Goal: Transaction & Acquisition: Purchase product/service

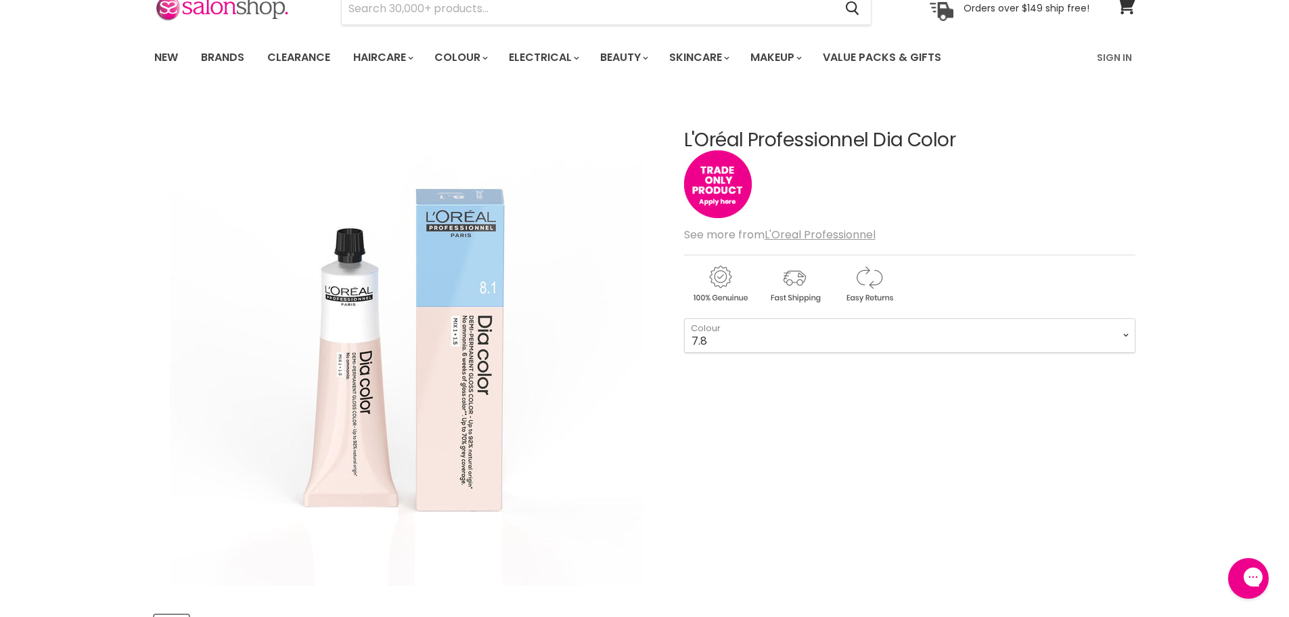
click at [904, 331] on select "1 3 4 4.12 4.15 4.20 4.45 4.62 5 5.1 5.18 5.3 5.35 5.4 5.5" at bounding box center [909, 335] width 451 height 34
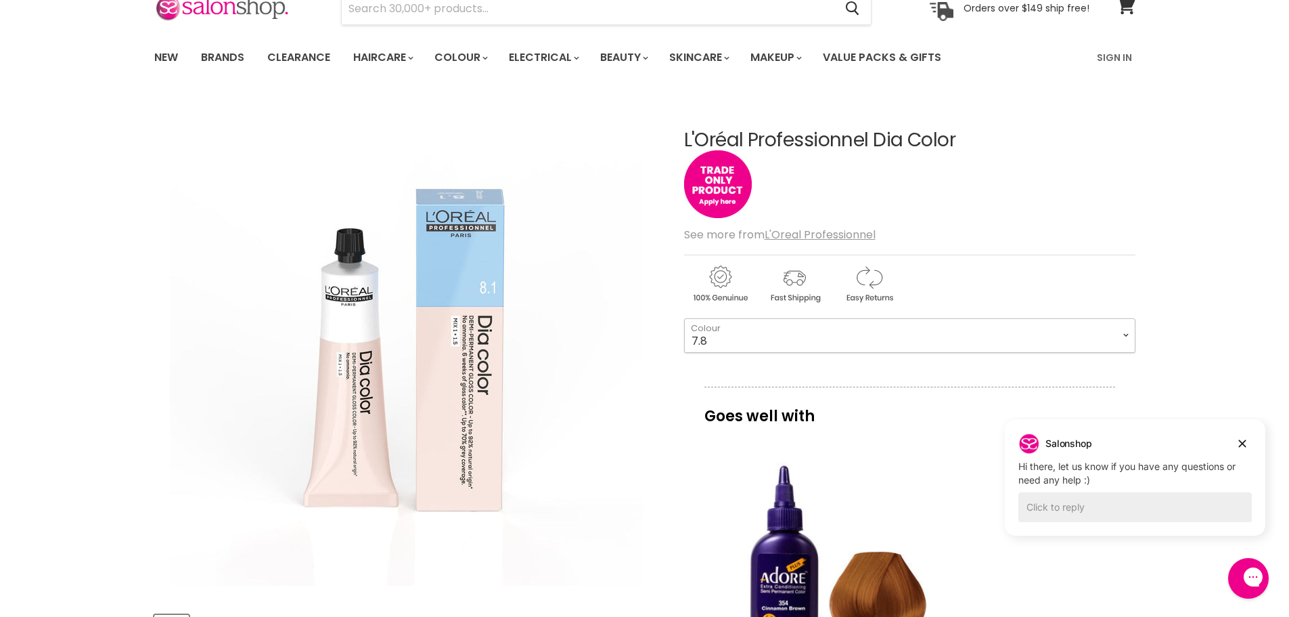
click at [904, 338] on select "1 3 4 4.12 4.15 4.20 4.45 4.62 5 5.1 5.18 5.3 5.35 5.4 5.5" at bounding box center [909, 335] width 451 height 34
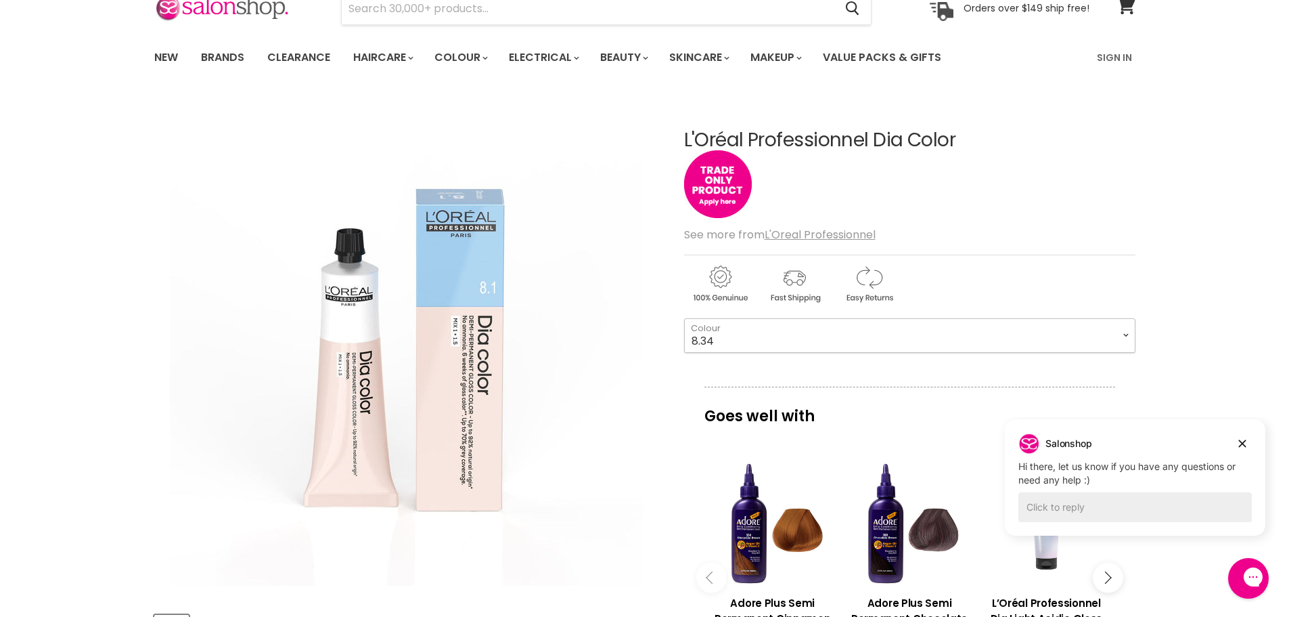
click at [684, 318] on select "1 3 4 4.12 4.15 4.20 4.45 4.62 5 5.1 5.18 5.3 5.35 5.4 5.5" at bounding box center [909, 335] width 451 height 34
select select "8.34"
click at [1241, 439] on icon "Dismiss campaign" at bounding box center [1243, 443] width 14 height 16
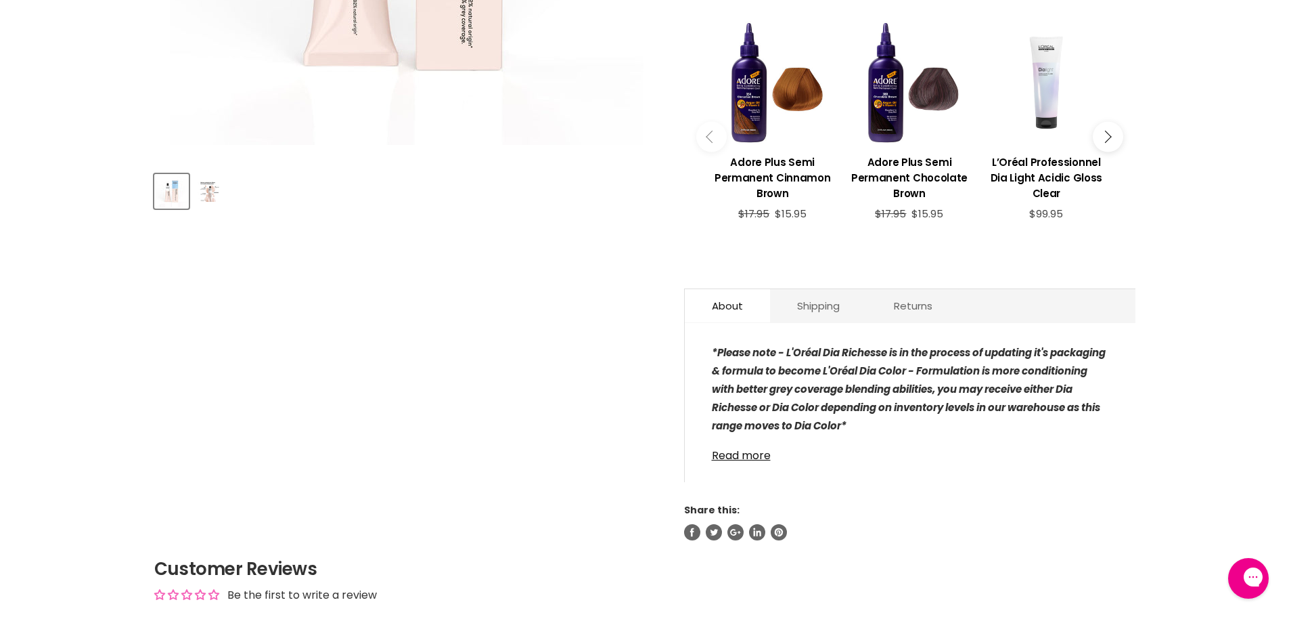
scroll to position [516, 0]
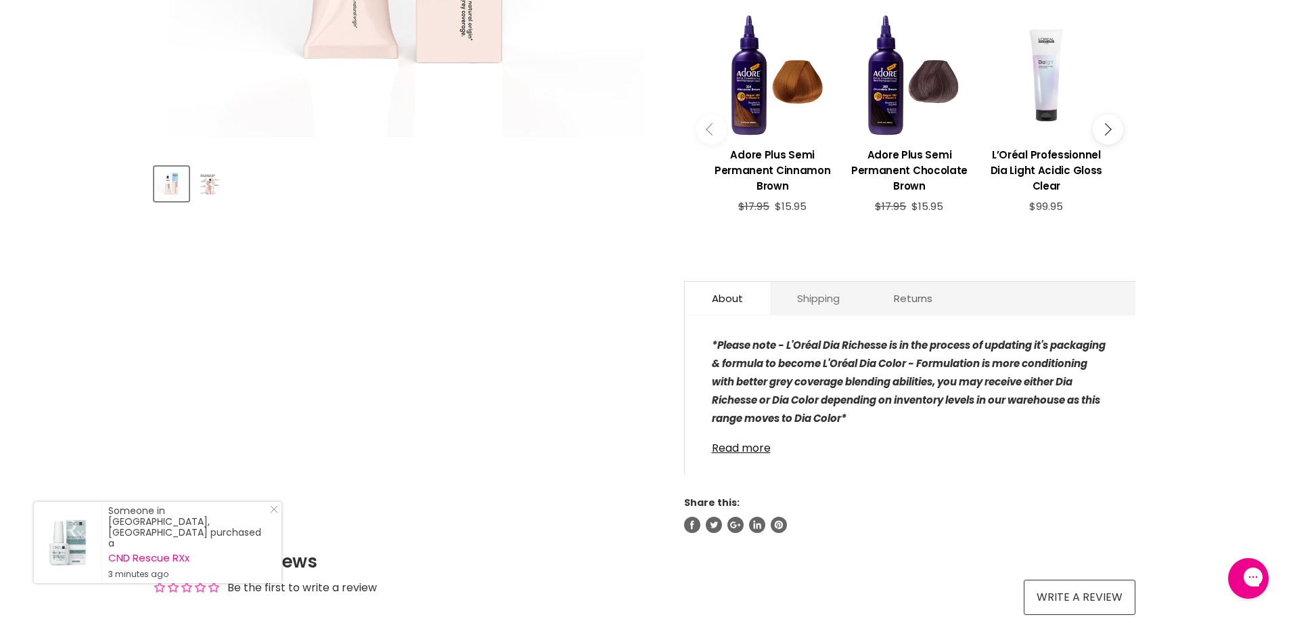
drag, startPoint x: 827, startPoint y: 303, endPoint x: 837, endPoint y: 303, distance: 9.5
click at [828, 303] on link "Shipping" at bounding box center [818, 298] width 97 height 33
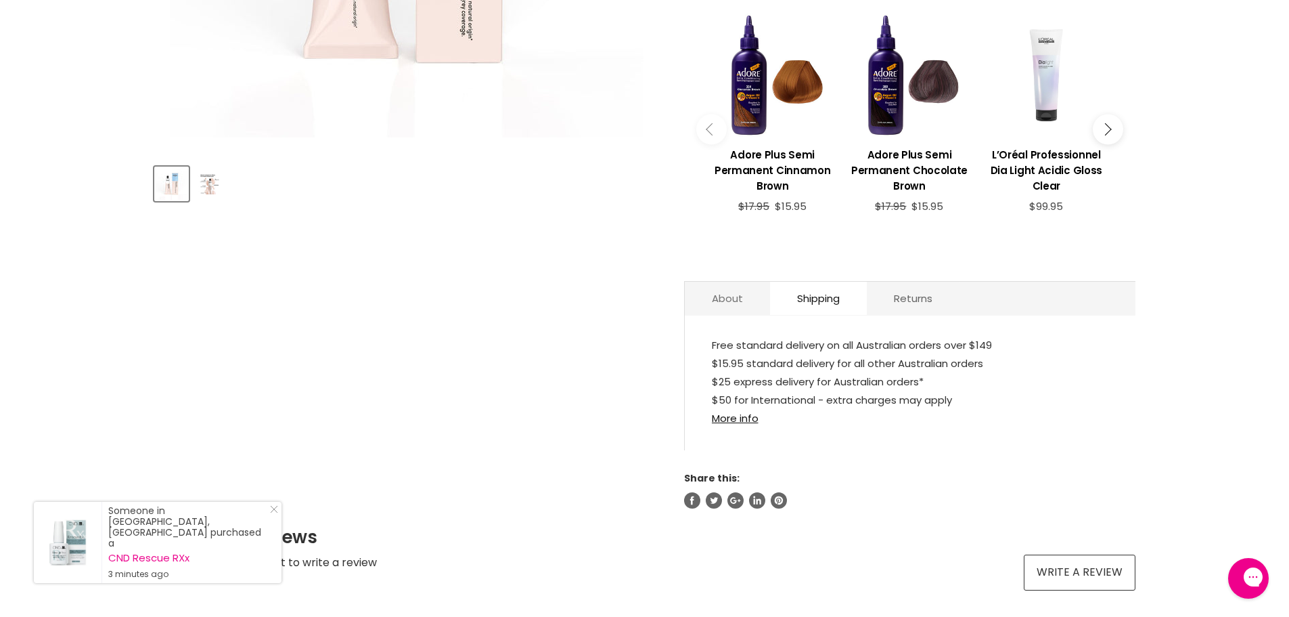
click at [701, 294] on link "About" at bounding box center [727, 298] width 85 height 33
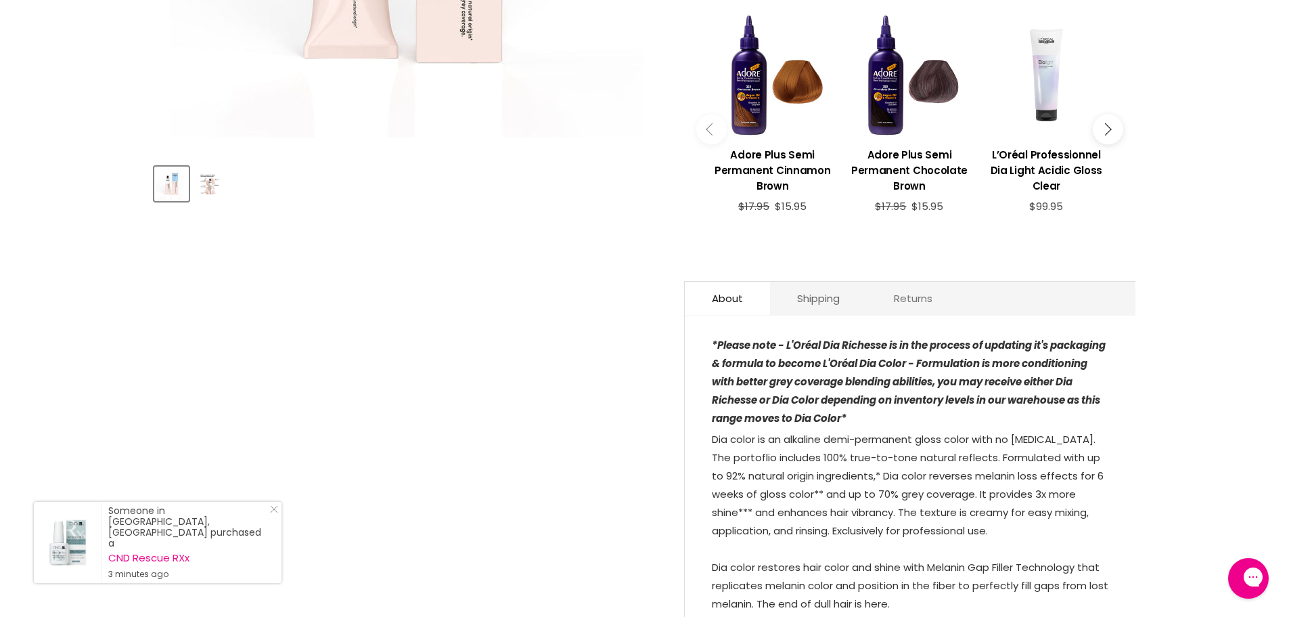
click at [912, 292] on link "Returns" at bounding box center [913, 298] width 93 height 33
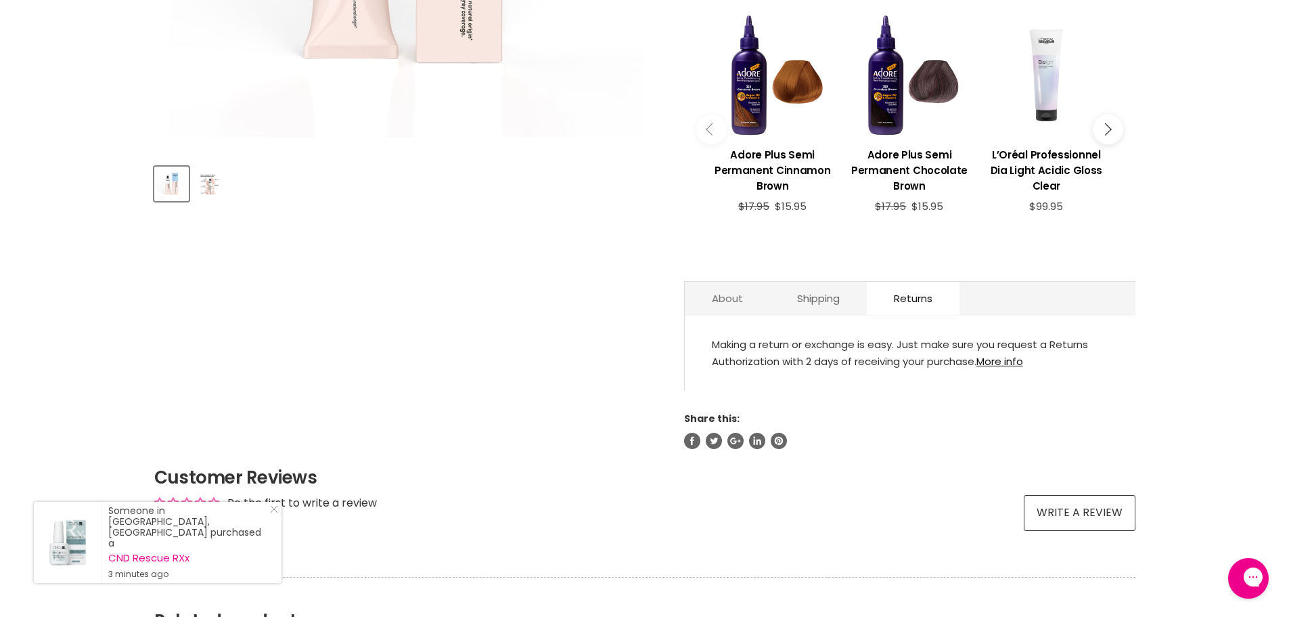
click at [751, 293] on link "About" at bounding box center [727, 298] width 85 height 33
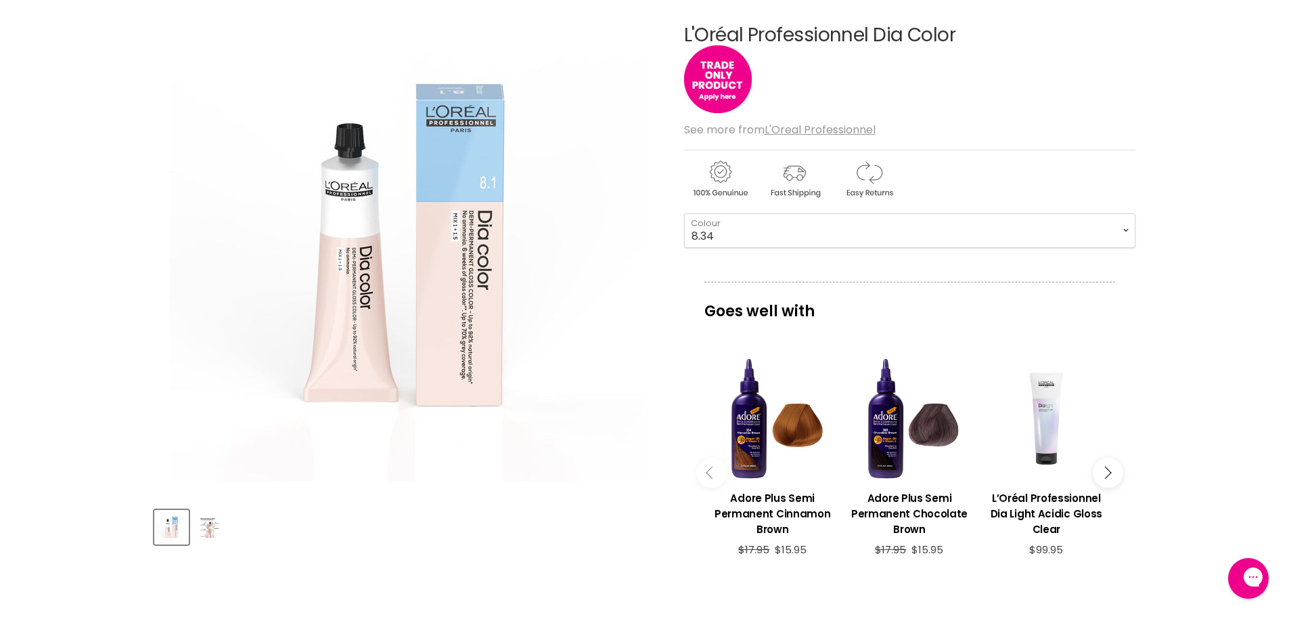
scroll to position [0, 0]
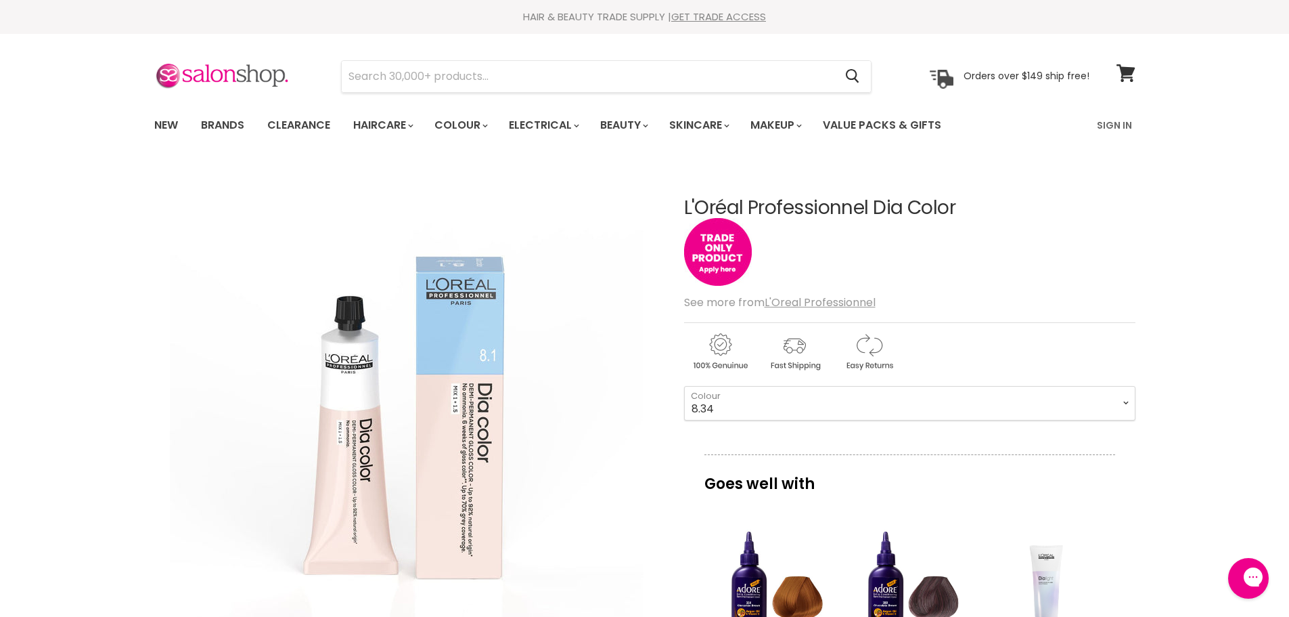
drag, startPoint x: 684, startPoint y: 211, endPoint x: 968, endPoint y: 208, distance: 284.3
click at [968, 208] on h1 "L'Oréal Professionnel Dia Color" at bounding box center [909, 208] width 451 height 21
copy h1 "L'Oréal Professionnel Dia Color"
